Goal: Task Accomplishment & Management: Manage account settings

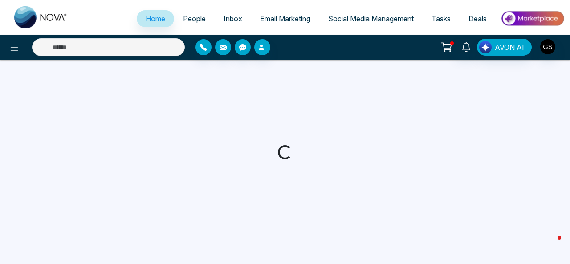
select select "*"
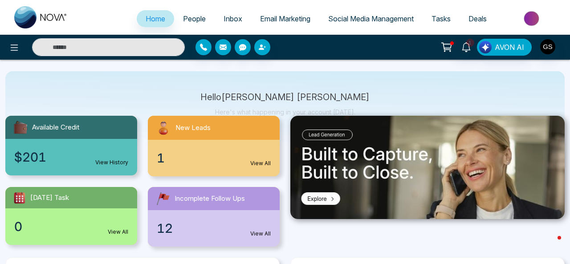
scroll to position [6, 0]
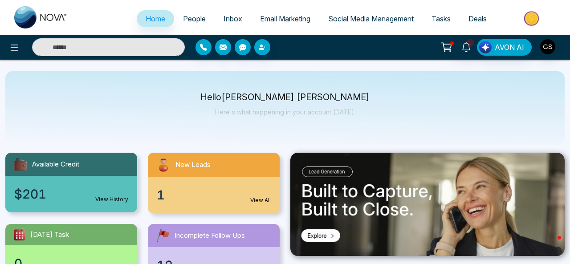
click at [194, 19] on span "People" at bounding box center [194, 18] width 23 height 9
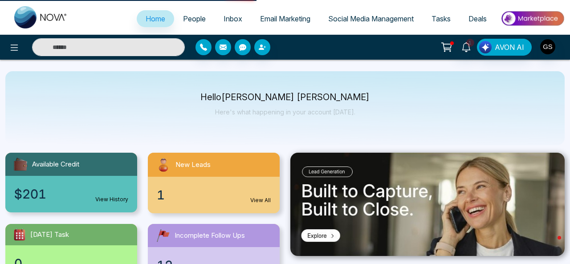
click at [548, 49] on img "button" at bounding box center [548, 46] width 15 height 15
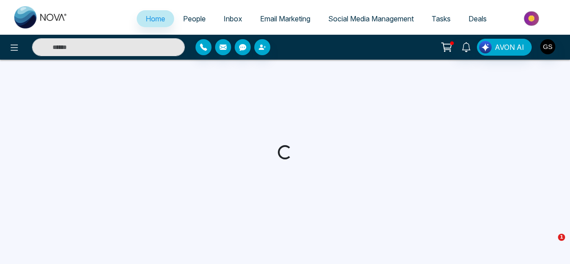
select select "*"
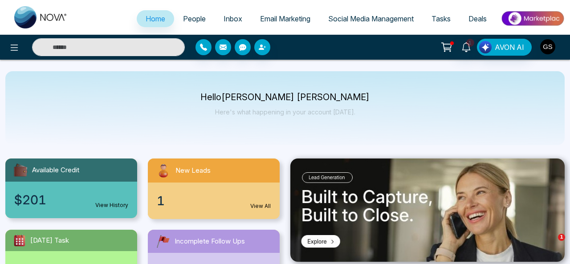
click at [550, 44] on img "button" at bounding box center [548, 46] width 15 height 15
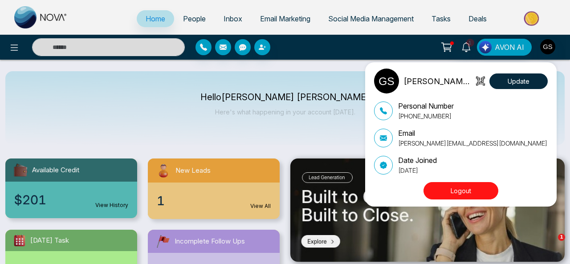
click at [265, 112] on div "Ghan Shyam Sharma Update Personal Number +16476294910 Email ghanshyam@lendinghu…" at bounding box center [285, 132] width 570 height 264
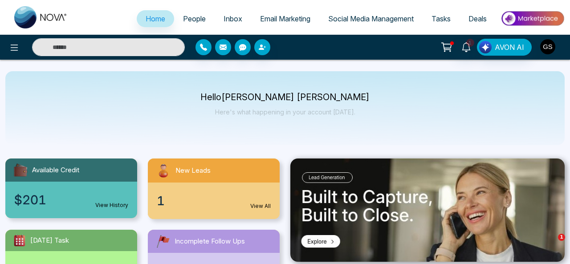
click at [547, 46] on img "button" at bounding box center [548, 46] width 15 height 15
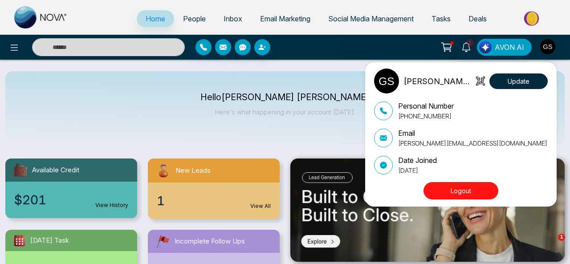
click at [549, 43] on div "Ghan Shyam Sharma Update Personal Number +16476294910 Email ghanshyam@lendinghu…" at bounding box center [285, 132] width 570 height 264
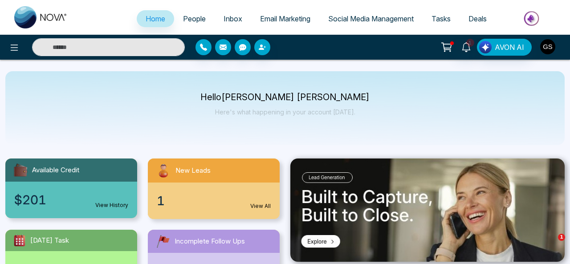
click at [544, 49] on img "button" at bounding box center [548, 46] width 15 height 15
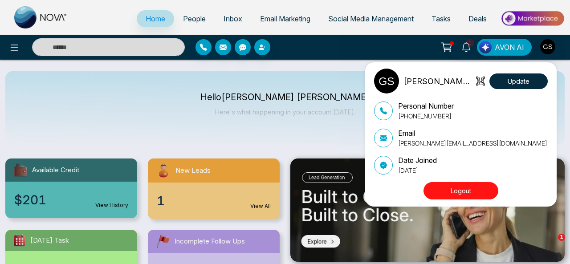
click at [465, 185] on button "Logout" at bounding box center [461, 190] width 75 height 17
